Goal: Information Seeking & Learning: Learn about a topic

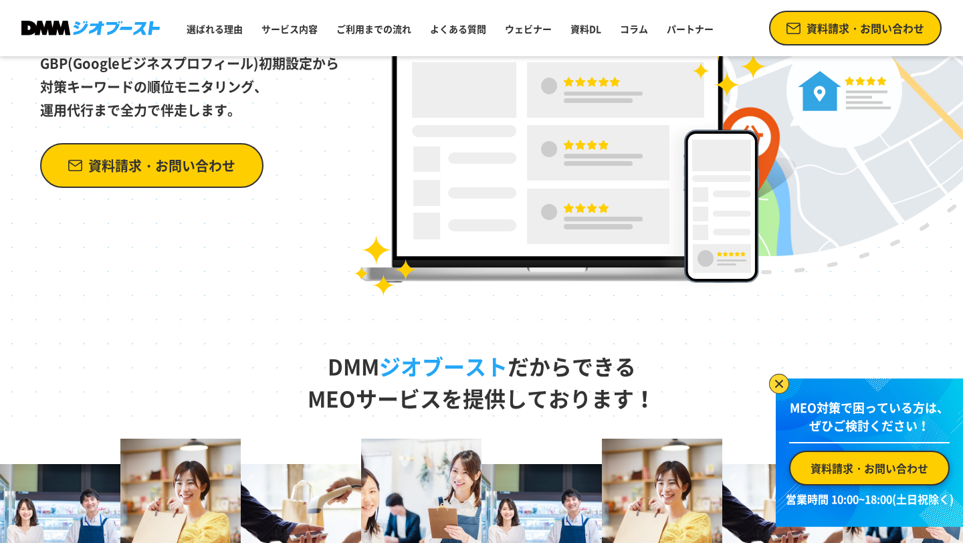
scroll to position [388, 0]
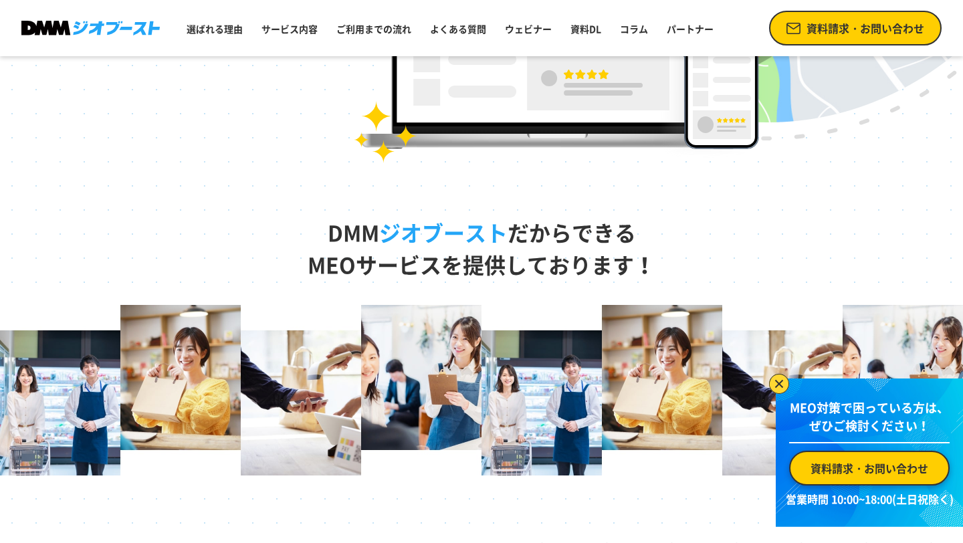
click at [778, 387] on img at bounding box center [779, 384] width 20 height 20
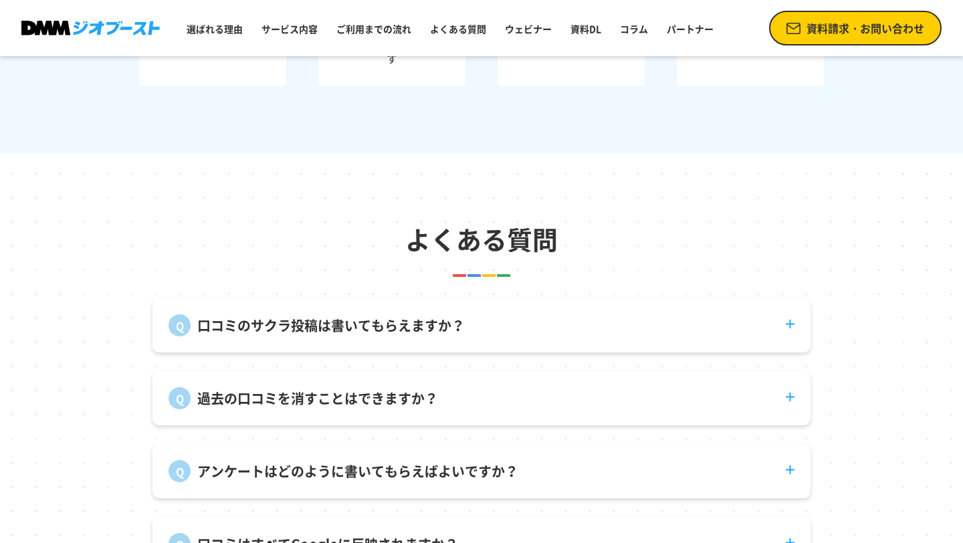
scroll to position [4552, 0]
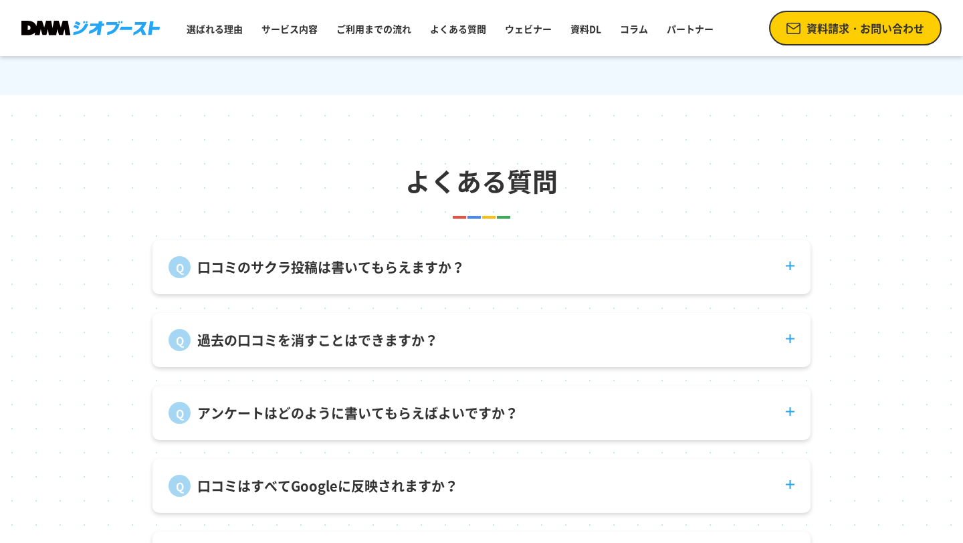
click at [771, 282] on div "口コミのサクラ投稿は書いてもらえますか？ 弊社で口コミ投稿を代行することはありません。" at bounding box center [482, 267] width 658 height 54
click at [799, 265] on dt "口コミのサクラ投稿は書いてもらえますか？" at bounding box center [482, 259] width 658 height 38
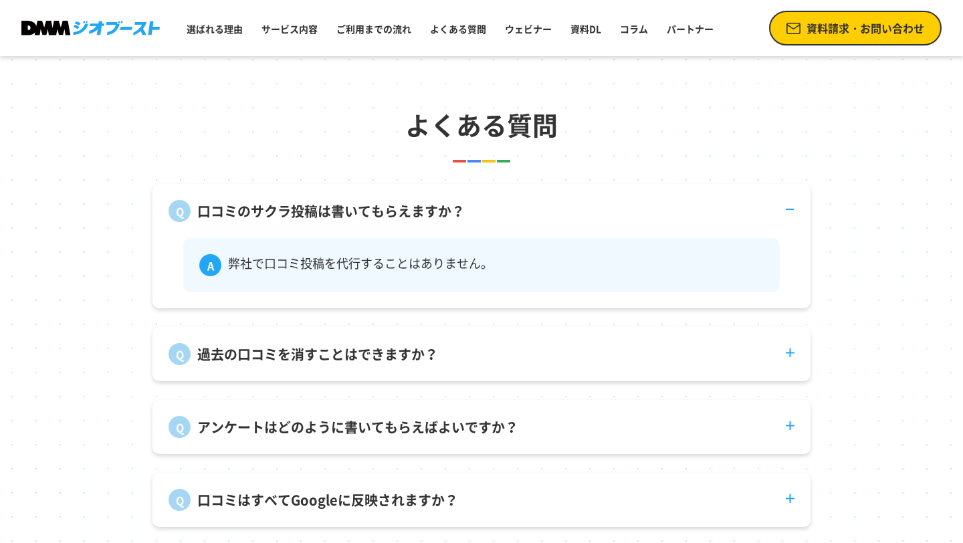
click at [647, 355] on dt "過去の口コミを消すことはできますか？" at bounding box center [482, 346] width 658 height 38
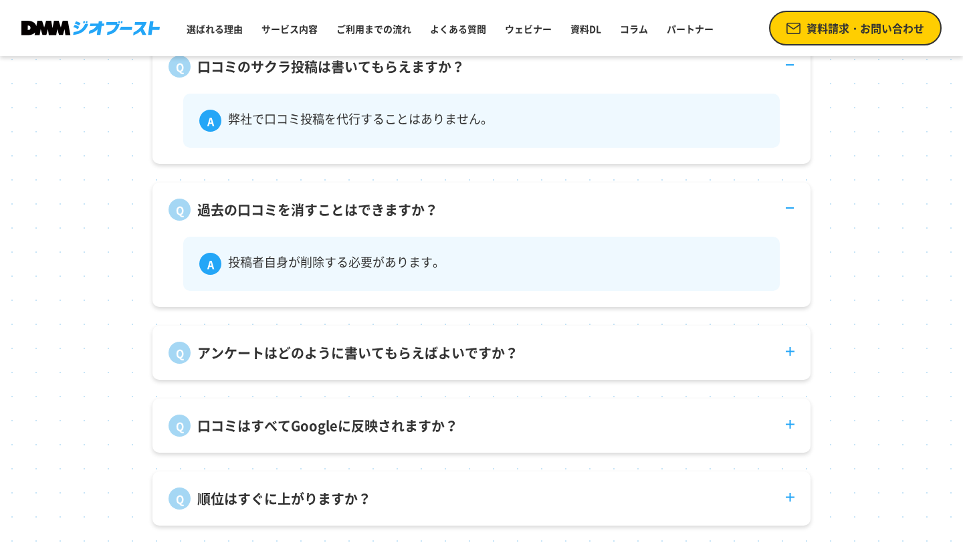
scroll to position [4803, 0]
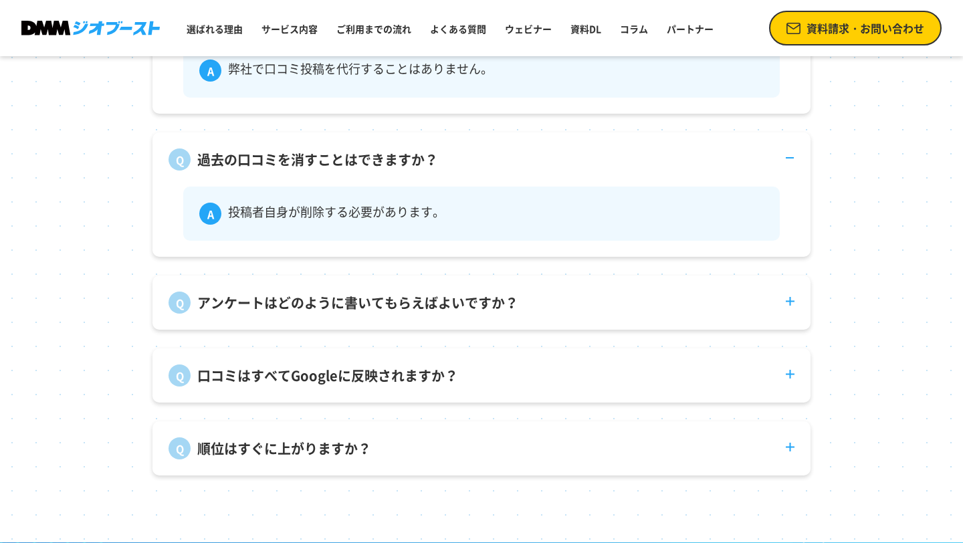
click at [641, 320] on div "アンケートはどのように書いてもらえばよいですか？ 来店後に積極的にご案内いただくことで回答率が上がります。インセンティブを付ける事例もございます。" at bounding box center [482, 303] width 658 height 54
click at [645, 306] on dt "アンケートはどのように書いてもらえばよいですか？" at bounding box center [482, 295] width 658 height 38
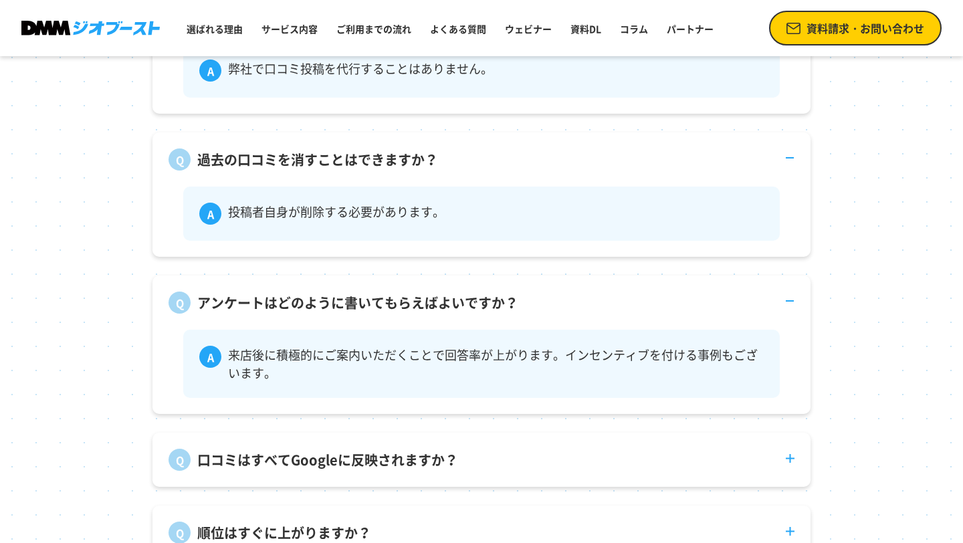
scroll to position [4965, 0]
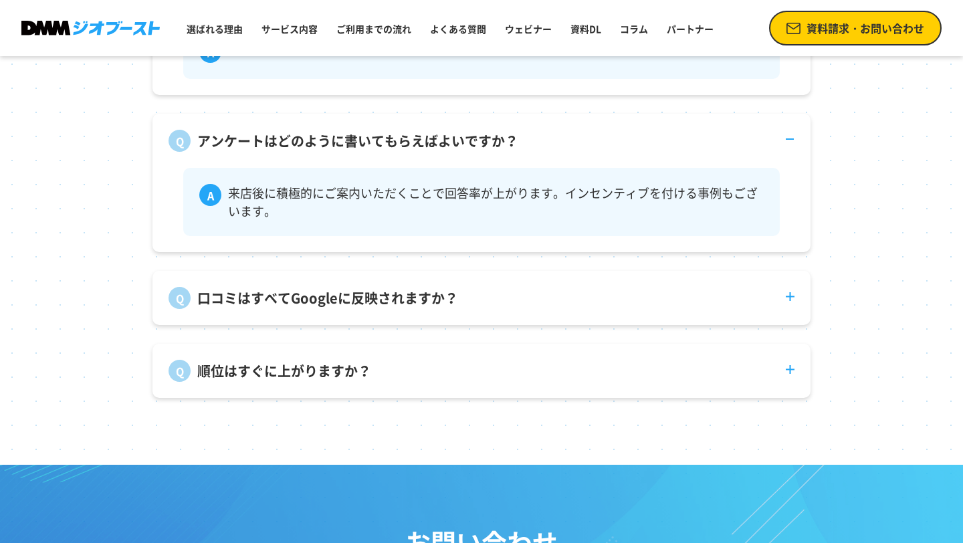
click at [643, 293] on dt "口コミはすべてGoogleに反映されますか？" at bounding box center [482, 290] width 658 height 38
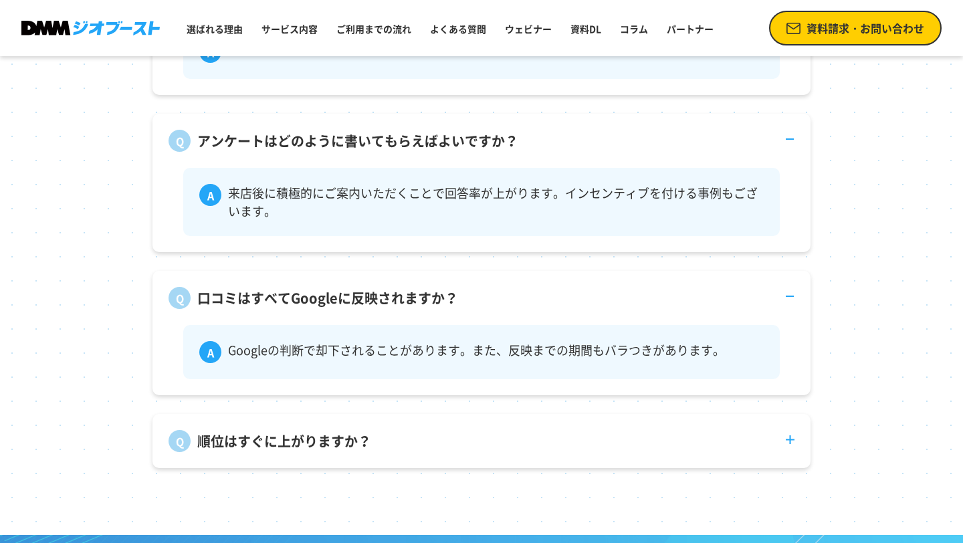
scroll to position [5111, 0]
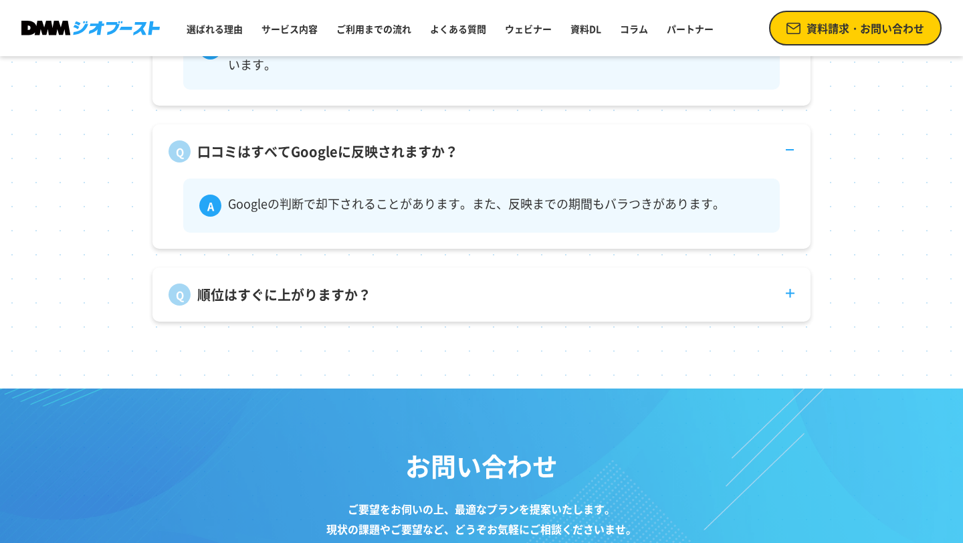
click at [627, 286] on dt "順位はすぐに上がりますか？" at bounding box center [482, 287] width 658 height 38
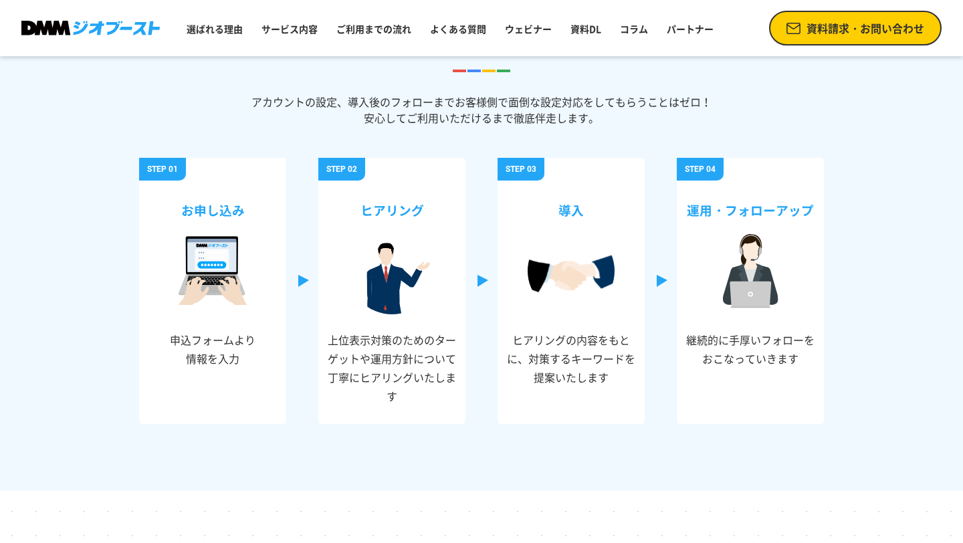
scroll to position [4096, 0]
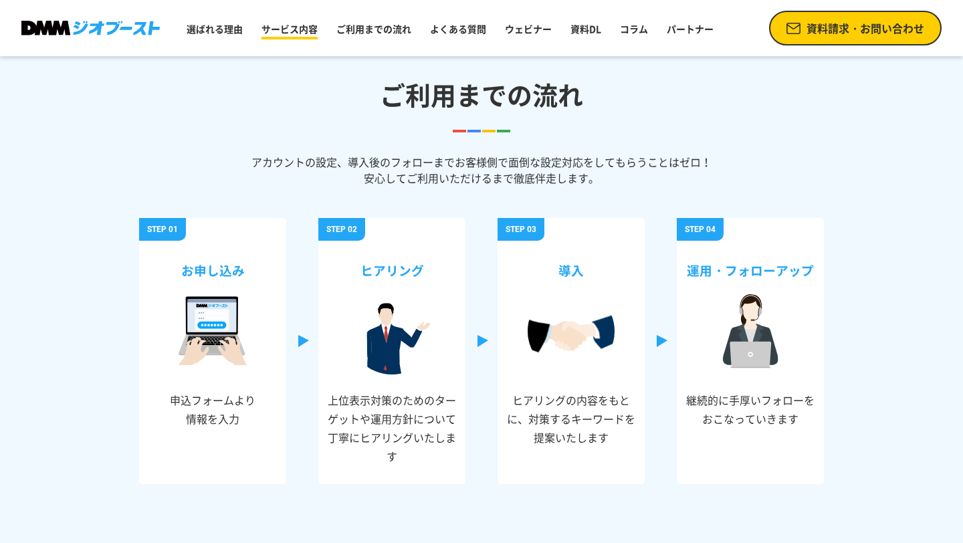
click at [316, 30] on link "サービス内容" at bounding box center [289, 29] width 67 height 24
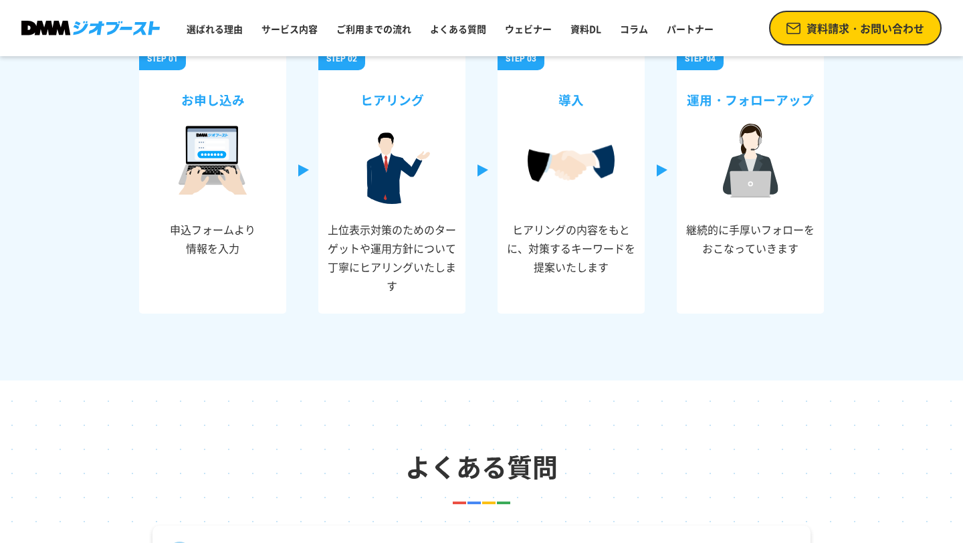
scroll to position [4419, 0]
